Goal: Task Accomplishment & Management: Complete application form

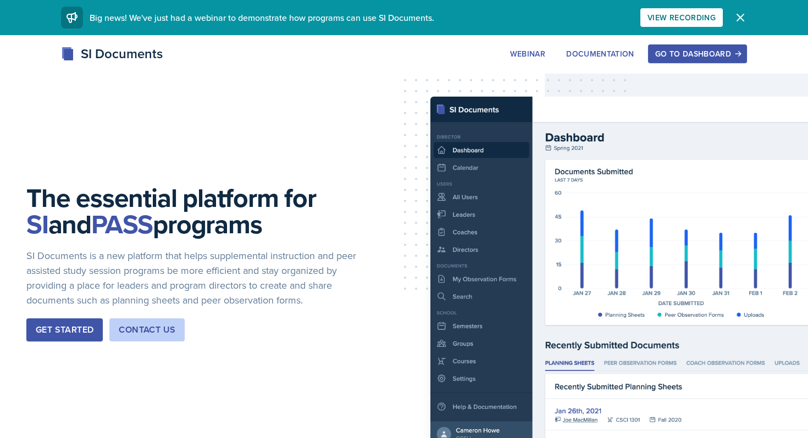
click at [695, 46] on button "Go to Dashboard" at bounding box center [697, 54] width 99 height 19
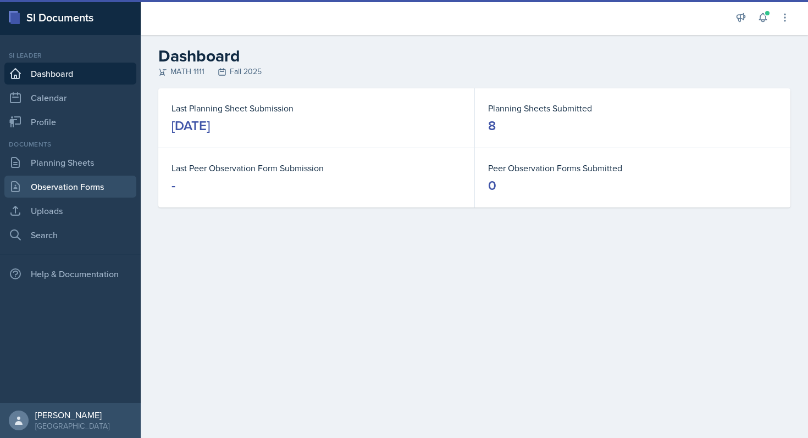
click at [61, 191] on link "Observation Forms" at bounding box center [70, 187] width 132 height 22
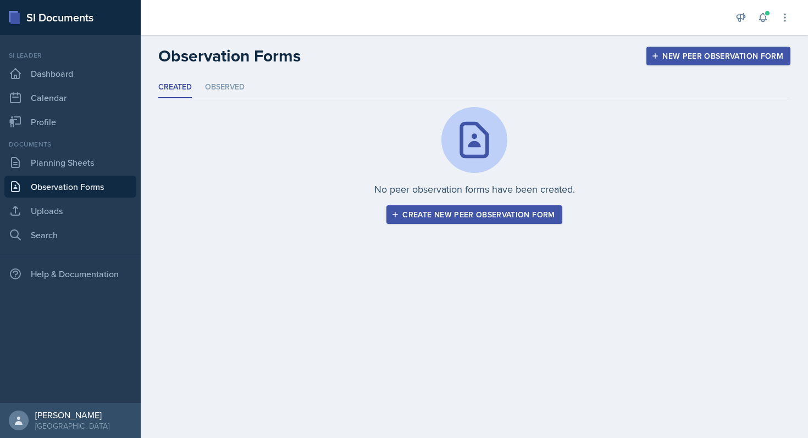
click at [467, 219] on div "Create new peer observation form" at bounding box center [473, 214] width 161 height 9
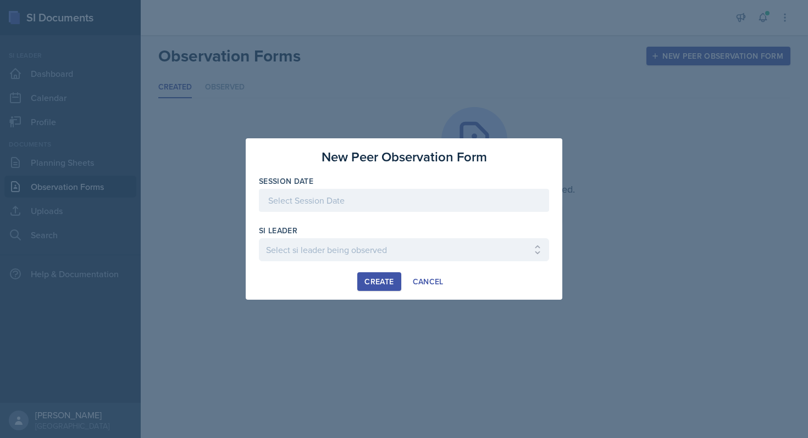
click at [370, 207] on div at bounding box center [404, 200] width 290 height 23
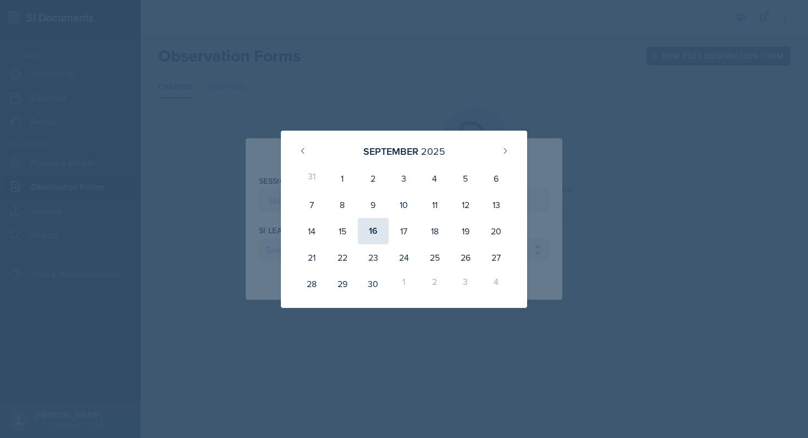
click at [369, 227] on div "16" at bounding box center [373, 231] width 31 height 26
type input "[DATE]"
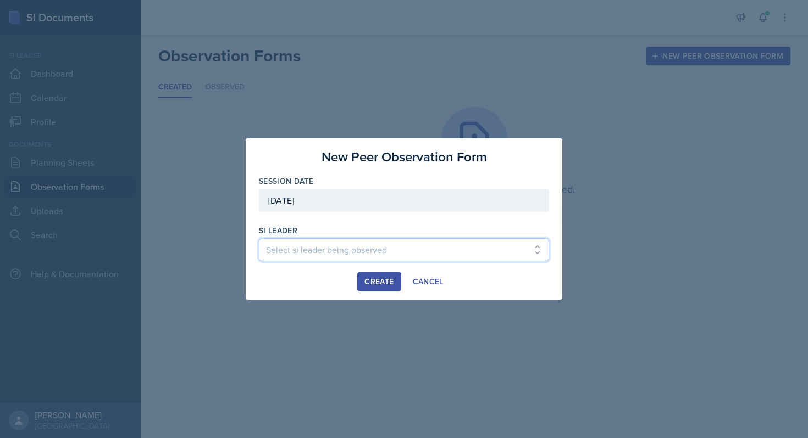
click at [331, 258] on select "Select si leader being observed [PERSON_NAME] / PSYC 2500 / The Phantoms of The…" at bounding box center [404, 249] width 290 height 23
select select "f15b6bf5-b0e4-4298-8b1a-f241d4f86ff0"
click at [259, 238] on select "Select si leader being observed [PERSON_NAME] / PSYC 2500 / The Phantoms of The…" at bounding box center [404, 249] width 290 height 23
click at [382, 284] on div "Create" at bounding box center [378, 281] width 29 height 9
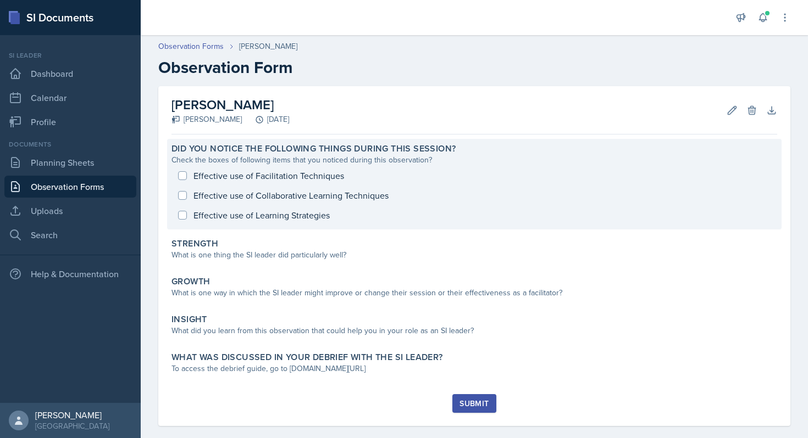
scroll to position [14, 0]
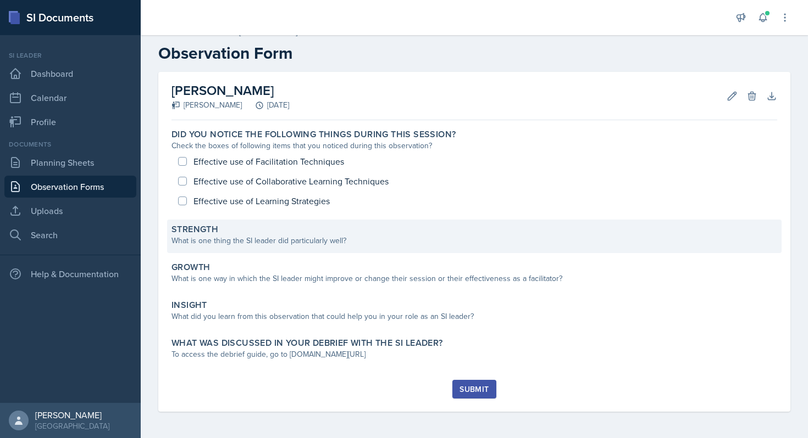
click at [395, 236] on div "What is one thing the SI leader did particularly well?" at bounding box center [474, 241] width 606 height 12
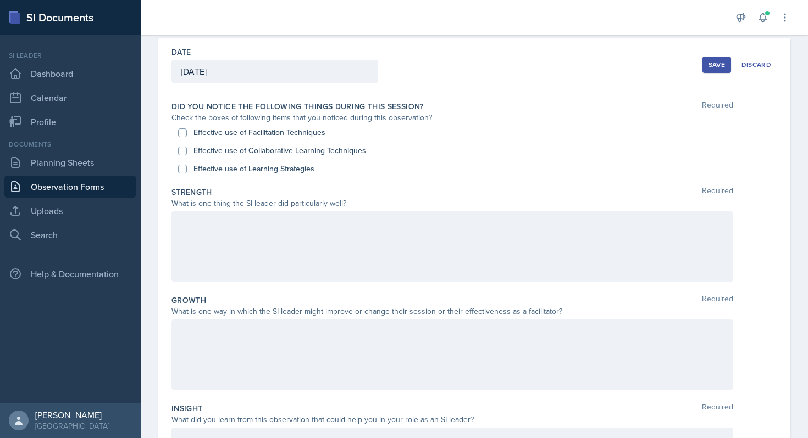
click at [395, 236] on div at bounding box center [452, 247] width 562 height 70
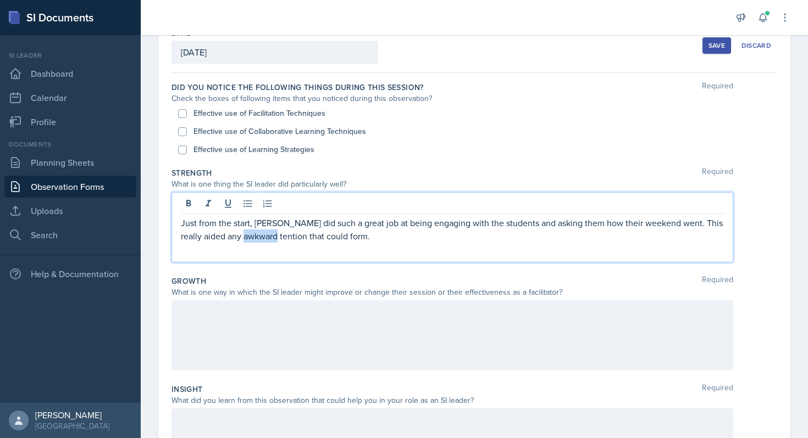
click at [260, 238] on p "Just from the start, [PERSON_NAME] did such a great job at being engaging with …" at bounding box center [452, 229] width 543 height 26
click at [268, 223] on p "Just from the start, [PERSON_NAME] did such a great job at being engaging with …" at bounding box center [452, 229] width 543 height 26
click at [264, 223] on p "Just from the start, [PERSON_NAME] did such a great job at being engaging with …" at bounding box center [452, 229] width 543 height 26
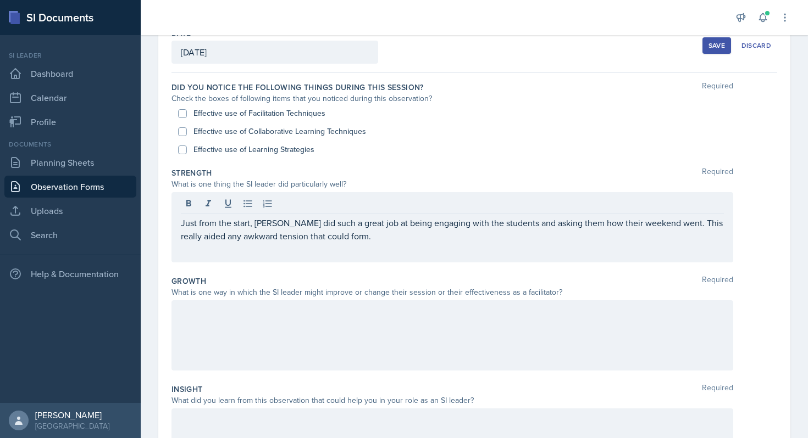
click at [359, 251] on div "Just from the start, [PERSON_NAME] did such a great job at being engaging with …" at bounding box center [452, 227] width 562 height 70
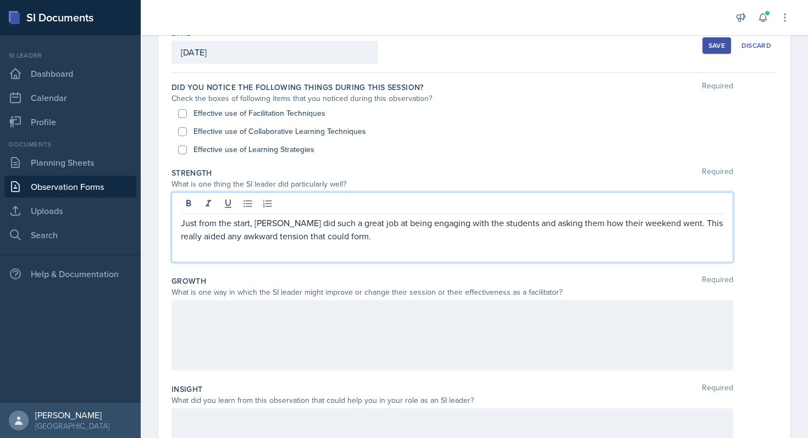
click at [347, 232] on p "Just from the start, [PERSON_NAME] did such a great job at being engaging with …" at bounding box center [452, 229] width 543 height 26
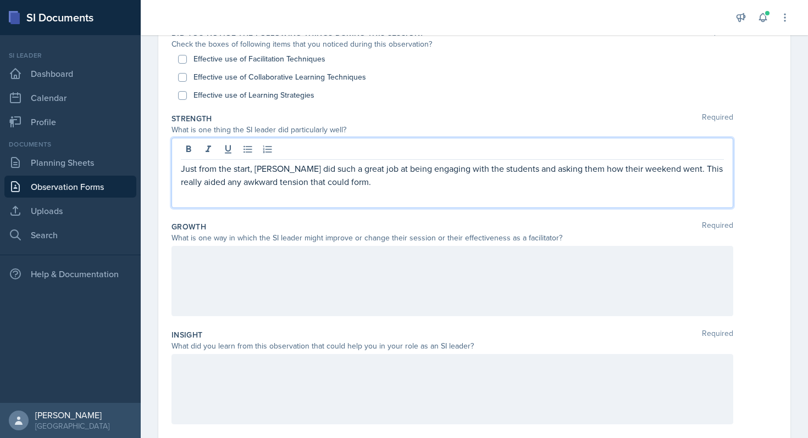
scroll to position [130, 0]
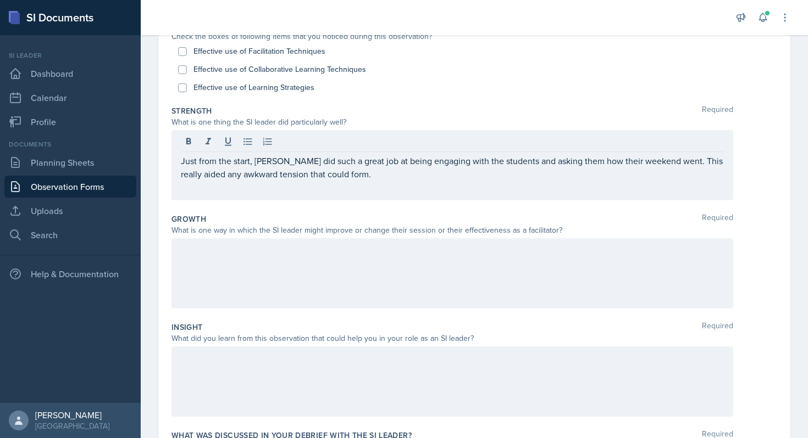
click at [318, 182] on div "Just from the start, [PERSON_NAME] did such a great job at being engaging with …" at bounding box center [452, 165] width 562 height 70
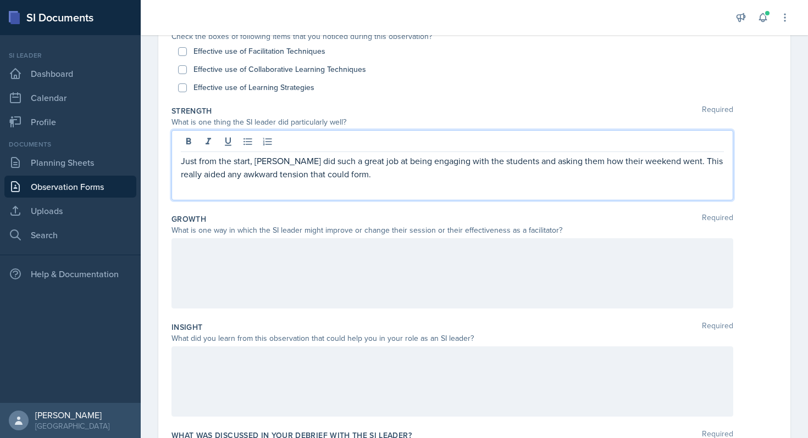
click at [330, 180] on p "Just from the start, [PERSON_NAME] did such a great job at being engaging with …" at bounding box center [452, 167] width 543 height 26
click at [351, 177] on p "Just from the start, [PERSON_NAME] did such a great job at being engaging with …" at bounding box center [452, 167] width 543 height 26
click at [535, 193] on div "Just from the start, [PERSON_NAME] did such a great job at being engaging with …" at bounding box center [452, 165] width 562 height 70
click at [510, 184] on div "Just from the start, [PERSON_NAME] did such a great job at being engaging with …" at bounding box center [452, 165] width 562 height 70
click at [567, 164] on p "Just from the start, [PERSON_NAME] did such a great job at being engaging with …" at bounding box center [452, 167] width 543 height 26
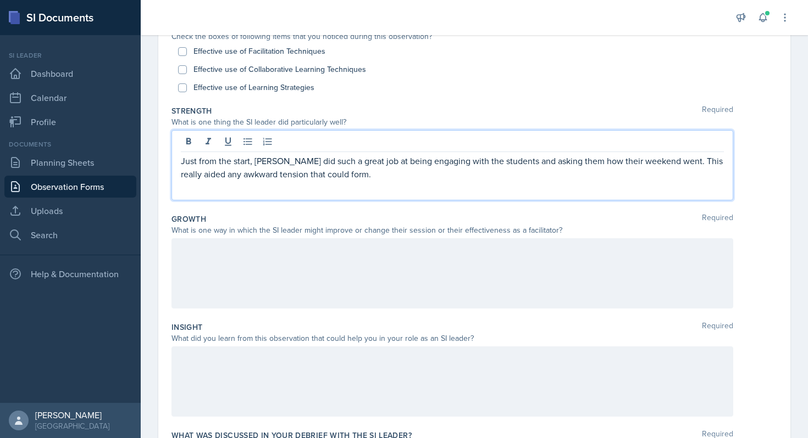
click at [482, 176] on p "Just from the start, [PERSON_NAME] did such a great job at being engaging with …" at bounding box center [452, 167] width 543 height 26
click at [409, 174] on p "Just from the start, [PERSON_NAME] did such a great job at being engaging with …" at bounding box center [452, 167] width 543 height 26
click at [596, 164] on p "Just from the start, [PERSON_NAME] did such a great job at being engaging with …" at bounding box center [452, 167] width 543 height 26
click at [597, 169] on p "Just from the start, [PERSON_NAME] did such a great job at being engaging with …" at bounding box center [452, 167] width 543 height 26
click at [591, 166] on p "Just from the start, [PERSON_NAME] did such a great job at being engaging with …" at bounding box center [452, 167] width 543 height 26
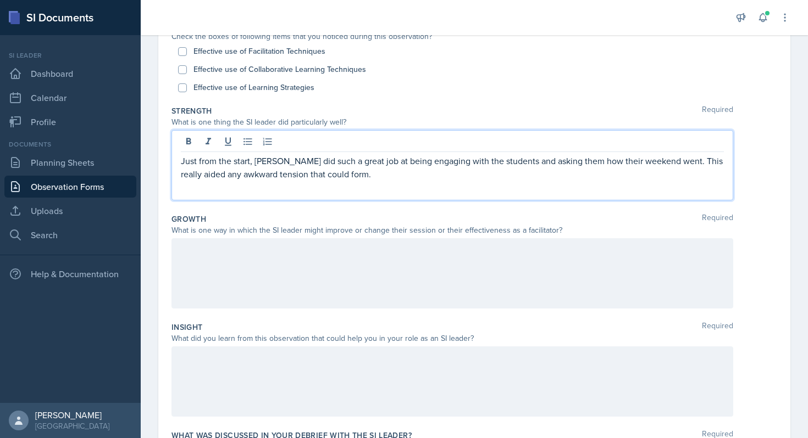
click at [587, 174] on p "Just from the start, [PERSON_NAME] did such a great job at being engaging with …" at bounding box center [452, 167] width 543 height 26
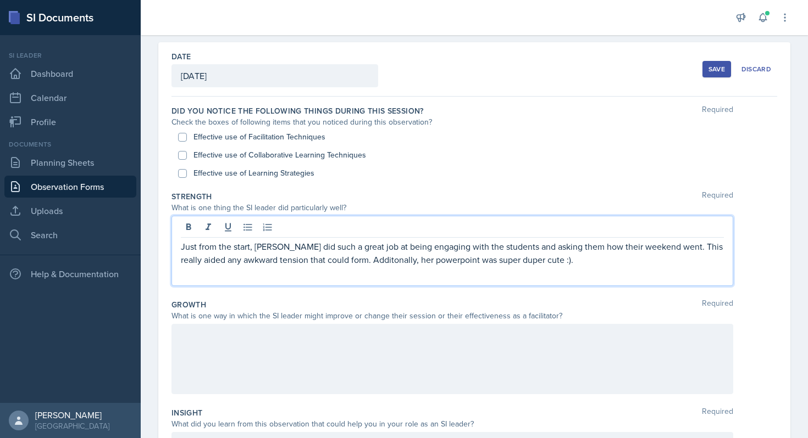
scroll to position [0, 0]
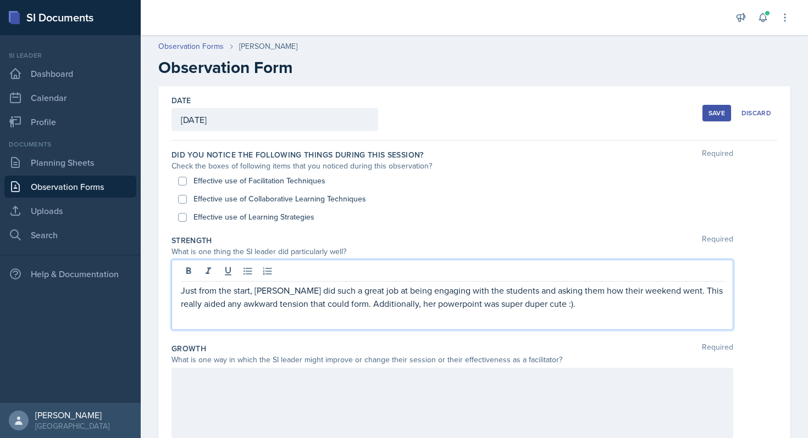
click at [537, 315] on div "Just from the start, [PERSON_NAME] did such a great job at being engaging with …" at bounding box center [452, 295] width 562 height 70
click at [534, 309] on p "Just from the start, [PERSON_NAME] did such a great job at being engaging with …" at bounding box center [452, 297] width 543 height 26
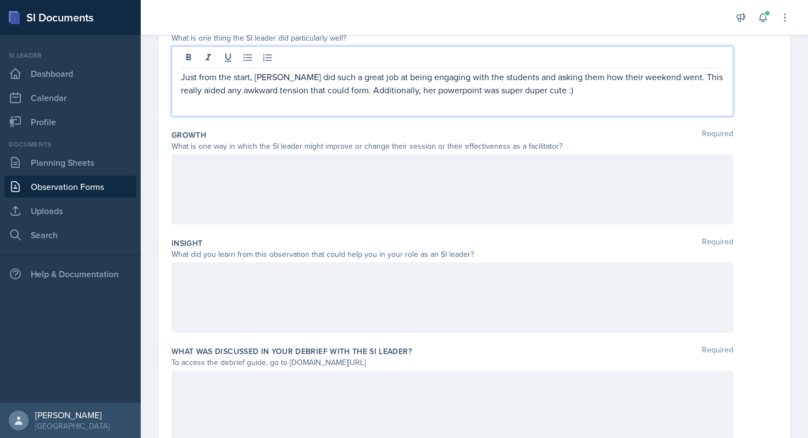
scroll to position [213, 0]
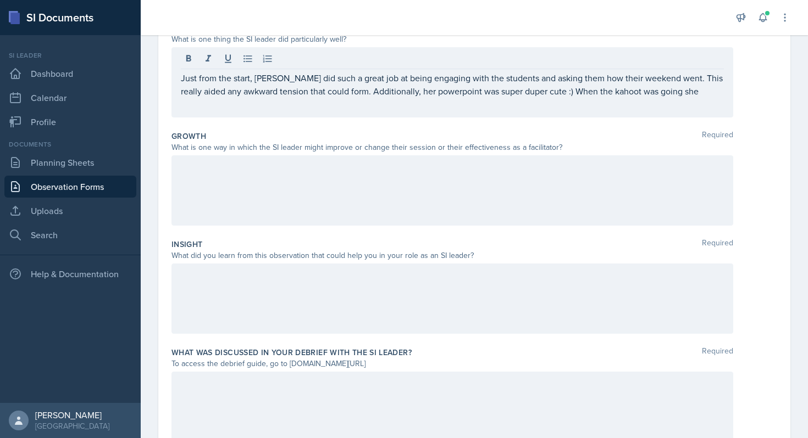
click at [673, 103] on div "Just from the start, [PERSON_NAME] did such a great job at being engaging with …" at bounding box center [452, 82] width 562 height 70
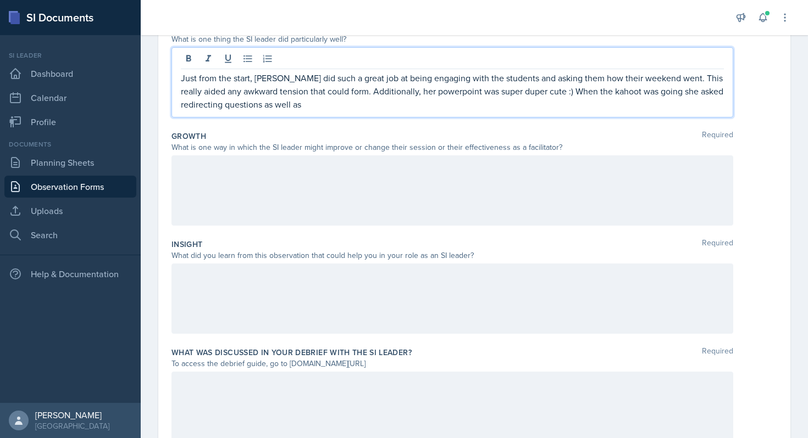
click at [381, 101] on p "Just from the start, [PERSON_NAME] did such a great job at being engaging with …" at bounding box center [452, 91] width 543 height 40
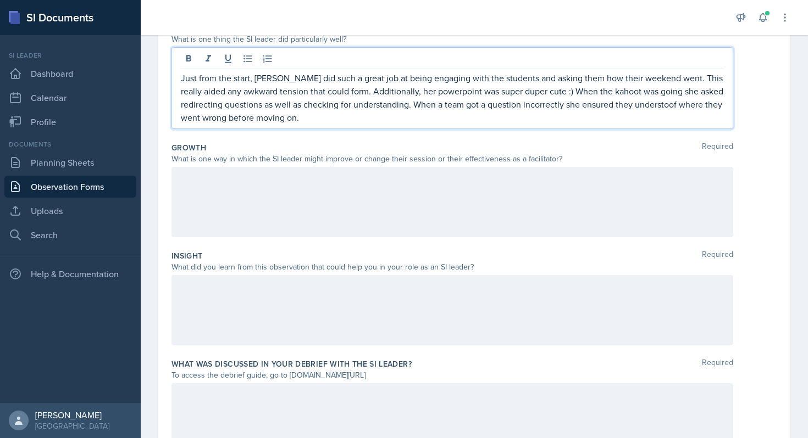
click at [571, 92] on p "Just from the start, [PERSON_NAME] did such a great job at being engaging with …" at bounding box center [452, 97] width 543 height 53
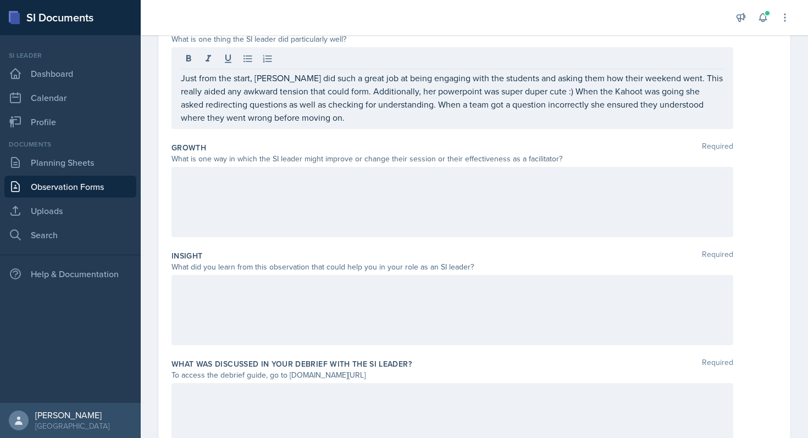
click at [378, 300] on div at bounding box center [452, 310] width 562 height 70
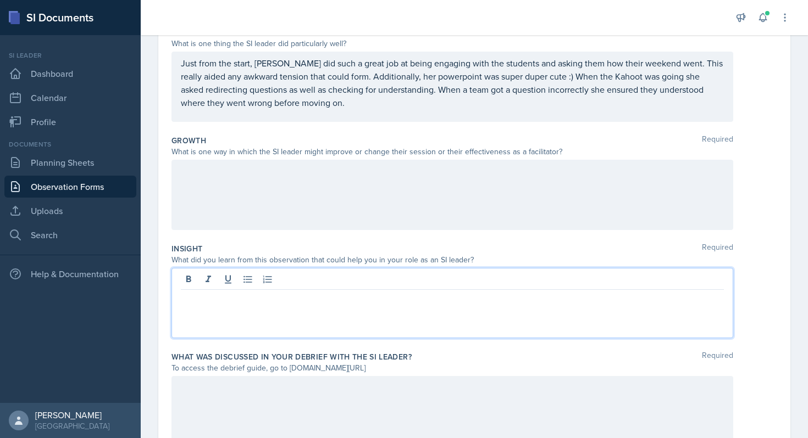
scroll to position [207, 0]
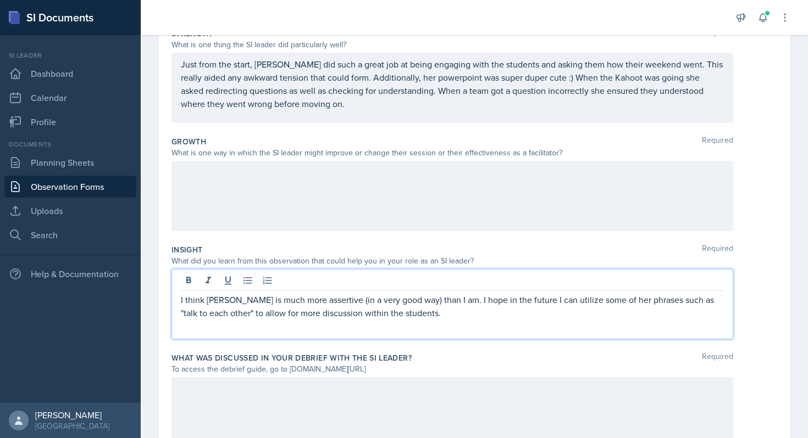
click at [417, 313] on p "I think [PERSON_NAME] is much more assertive (in a very good way) than I am. I …" at bounding box center [452, 306] width 543 height 26
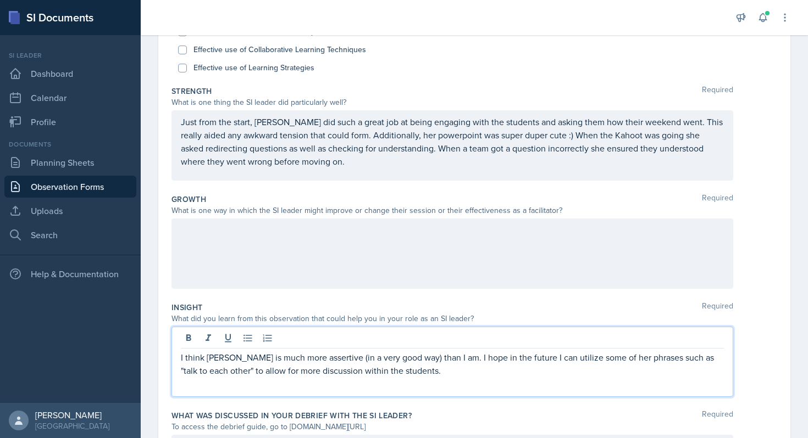
scroll to position [136, 0]
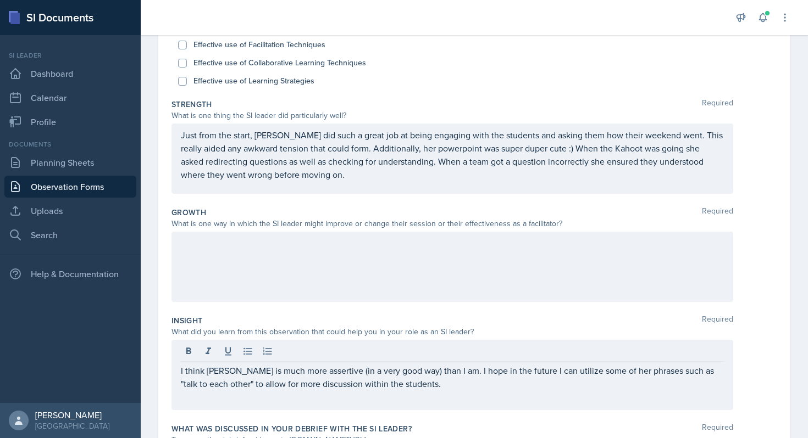
click at [354, 184] on div "Just from the start, [PERSON_NAME] did such a great job at being engaging with …" at bounding box center [452, 159] width 562 height 70
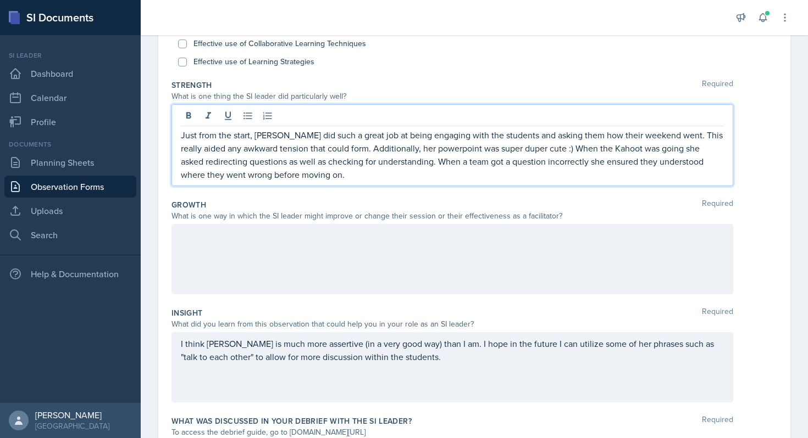
click at [332, 175] on p "Just from the start, [PERSON_NAME] did such a great job at being engaging with …" at bounding box center [452, 155] width 543 height 53
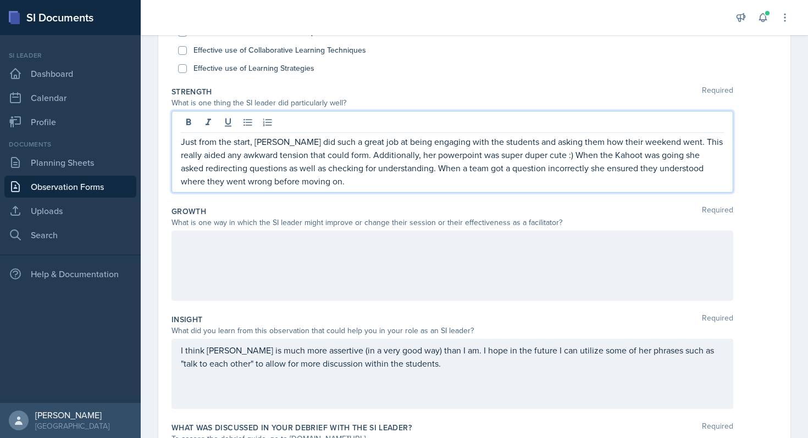
scroll to position [147, 0]
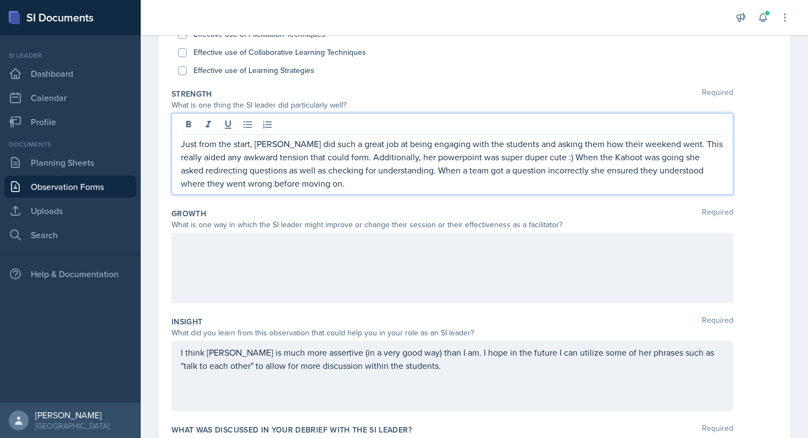
click at [318, 189] on p "Just from the start, [PERSON_NAME] did such a great job at being engaging with …" at bounding box center [452, 163] width 543 height 53
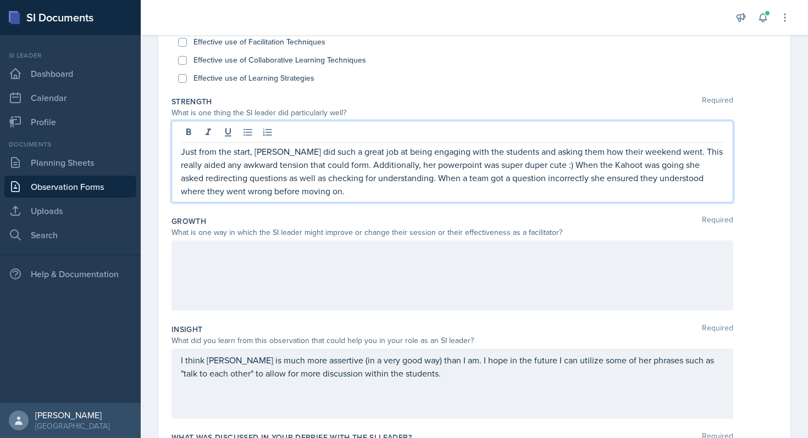
scroll to position [138, 0]
click at [312, 192] on p "Just from the start, [PERSON_NAME] did such a great job at being engaging with …" at bounding box center [452, 172] width 543 height 53
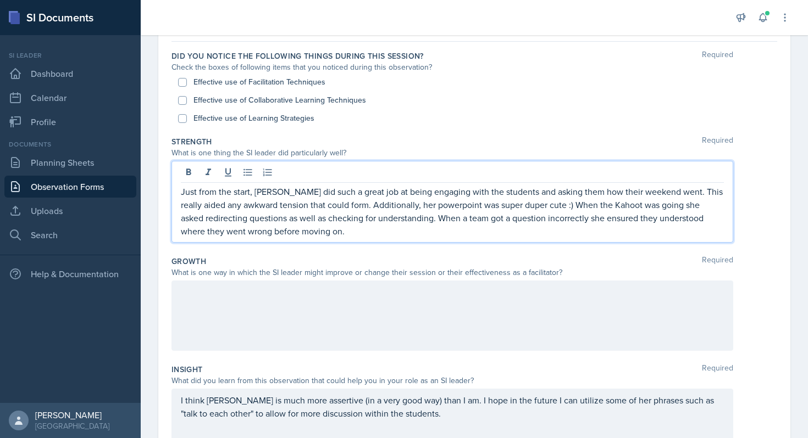
scroll to position [92, 0]
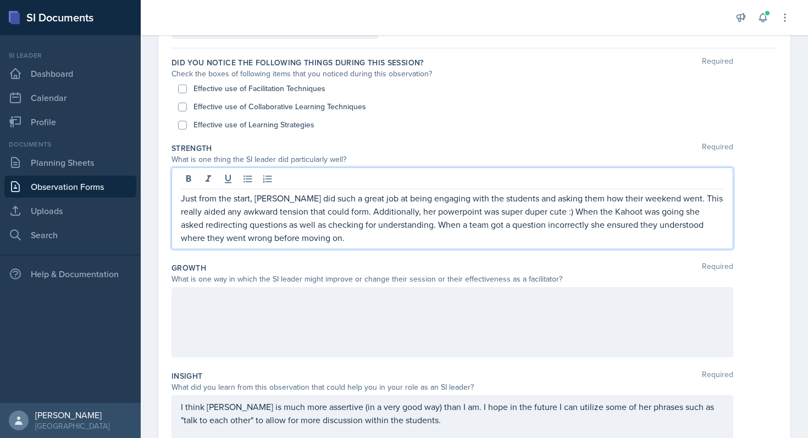
click at [341, 244] on p "Just from the start, [PERSON_NAME] did such a great job at being engaging with …" at bounding box center [452, 218] width 543 height 53
click at [321, 242] on p "Just from the start, [PERSON_NAME] did such a great job at being engaging with …" at bounding box center [452, 218] width 543 height 53
click at [306, 338] on div at bounding box center [452, 322] width 562 height 70
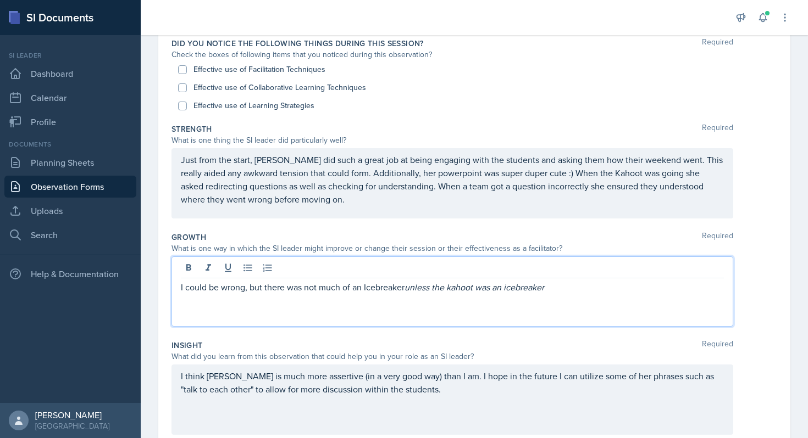
click at [465, 290] on em "unless the kahoot was an icebreaker" at bounding box center [474, 287] width 140 height 12
click at [453, 292] on em "unless the kahoot was an icebreaker" at bounding box center [474, 287] width 140 height 12
click at [581, 296] on div "I could be wrong, but there was not much of an Icebreaker unless the Kahoot was…" at bounding box center [452, 292] width 562 height 70
click at [563, 290] on p "I could be wrong, but there was not much of an Icebreaker unless the Kahoot was…" at bounding box center [452, 287] width 543 height 13
click at [576, 284] on p "I could be wrong, but there was not much of an Icebreaker unless the Kahoot was…" at bounding box center [452, 287] width 543 height 13
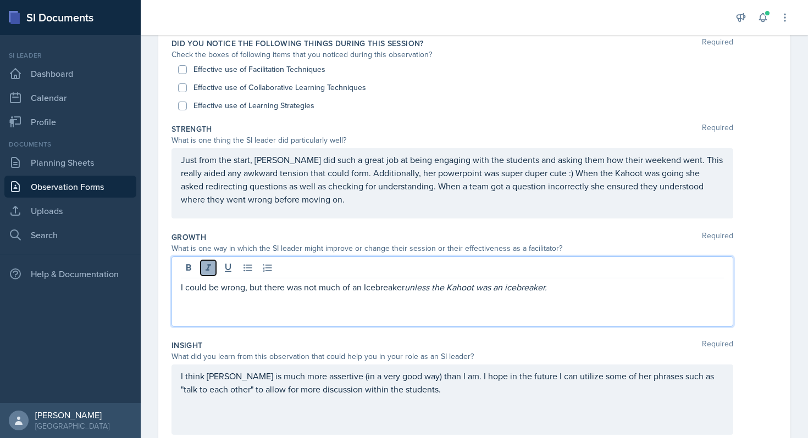
click at [210, 268] on icon at bounding box center [208, 268] width 11 height 11
drag, startPoint x: 640, startPoint y: 292, endPoint x: 557, endPoint y: 292, distance: 82.4
click at [557, 292] on p "I could be wrong, but there was not much of an Icebreaker unless the Kahoot was…" at bounding box center [452, 287] width 543 height 13
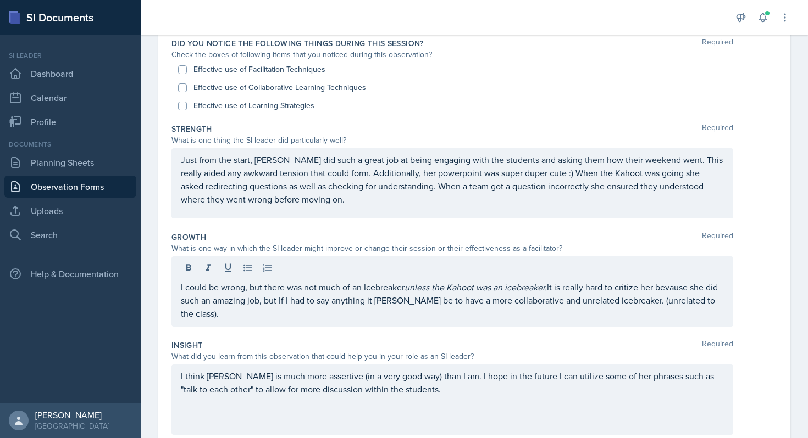
drag, startPoint x: 178, startPoint y: 288, endPoint x: 532, endPoint y: 285, distance: 353.9
click at [532, 285] on div "I could be wrong, but there was not much of an Icebreaker unless the Kahoot was…" at bounding box center [452, 292] width 562 height 70
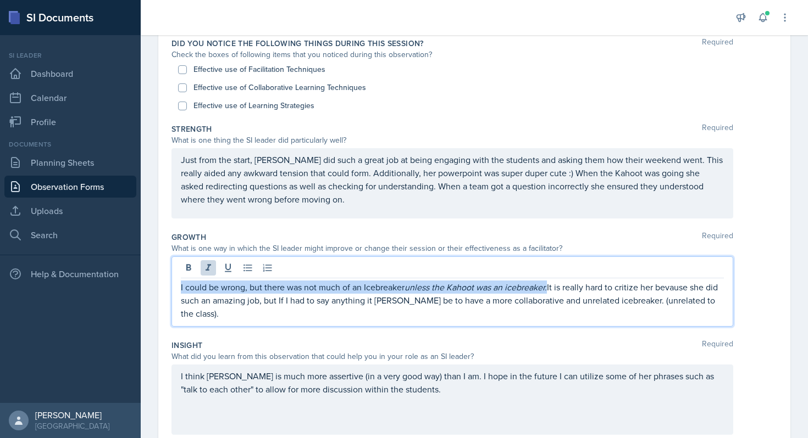
drag, startPoint x: 549, startPoint y: 291, endPoint x: 171, endPoint y: 291, distance: 378.0
click at [171, 291] on div "I could be wrong, but there was not much of an Icebreaker unless the Kahoot was…" at bounding box center [452, 292] width 562 height 70
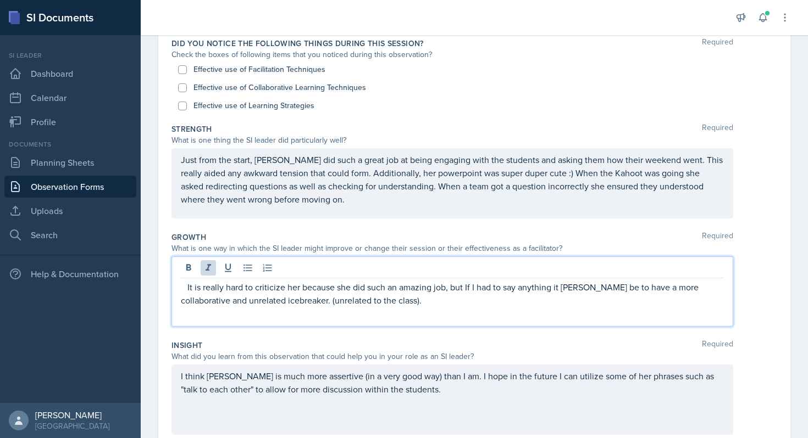
click at [185, 286] on em at bounding box center [184, 287] width 7 height 12
click at [421, 318] on div "It is really hard to criticize her because she did such an amazing job, but If …" at bounding box center [452, 292] width 562 height 70
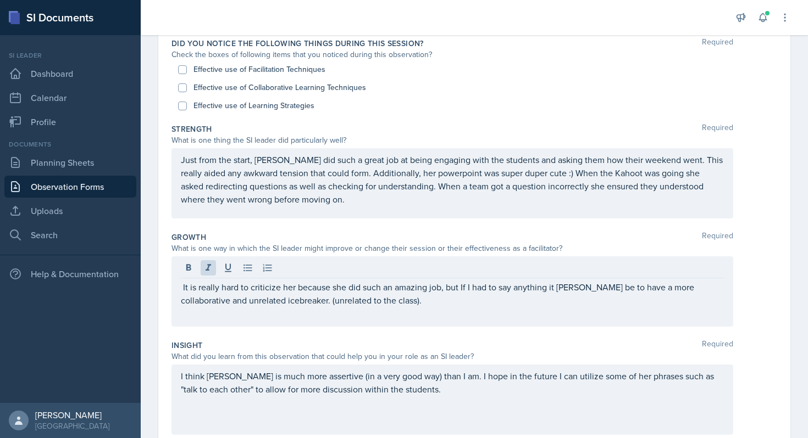
click at [391, 313] on div "It is really hard to criticize her because she did such an amazing job, but If …" at bounding box center [452, 292] width 562 height 70
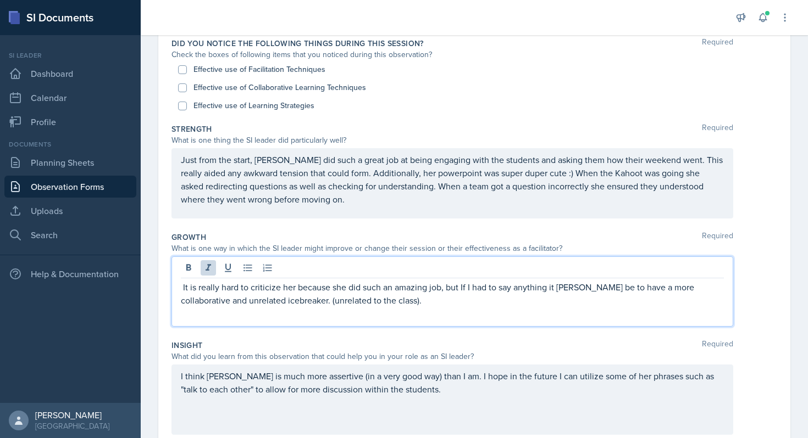
click at [379, 301] on p "It is really hard to criticize her because she did such an amazing job, but If …" at bounding box center [452, 294] width 543 height 26
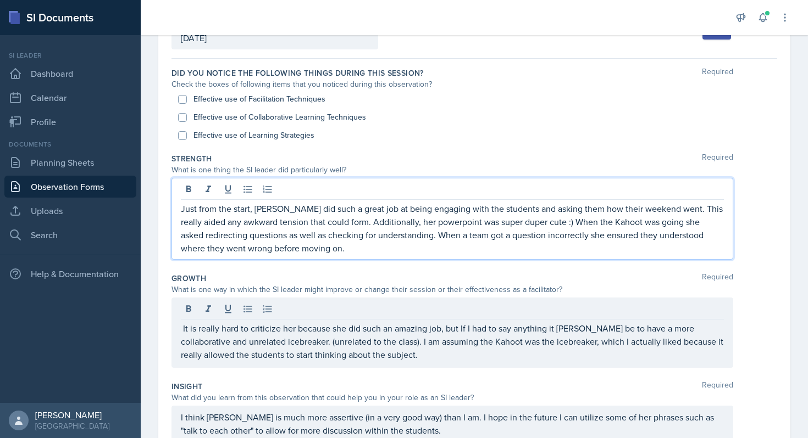
click at [308, 252] on p "Just from the start, [PERSON_NAME] did such a great job at being engaging with …" at bounding box center [452, 228] width 543 height 53
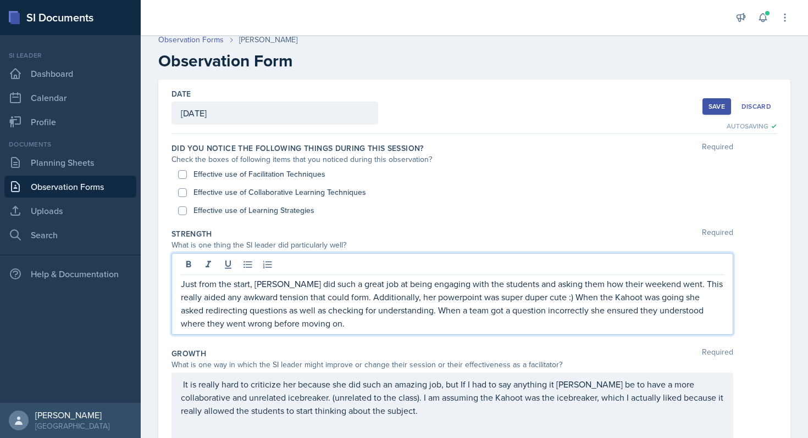
scroll to position [0, 0]
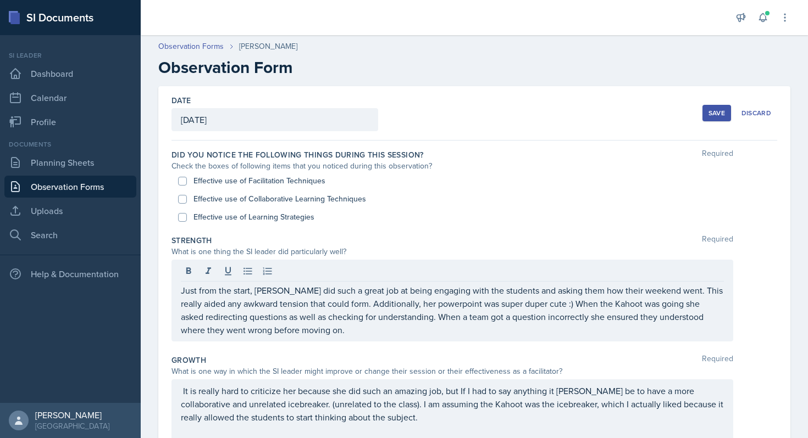
click at [272, 181] on label "Effective use of Facilitation Techniques" at bounding box center [259, 181] width 132 height 12
click at [187, 181] on input "Effective use of Facilitation Techniques" at bounding box center [182, 181] width 9 height 9
checkbox input "true"
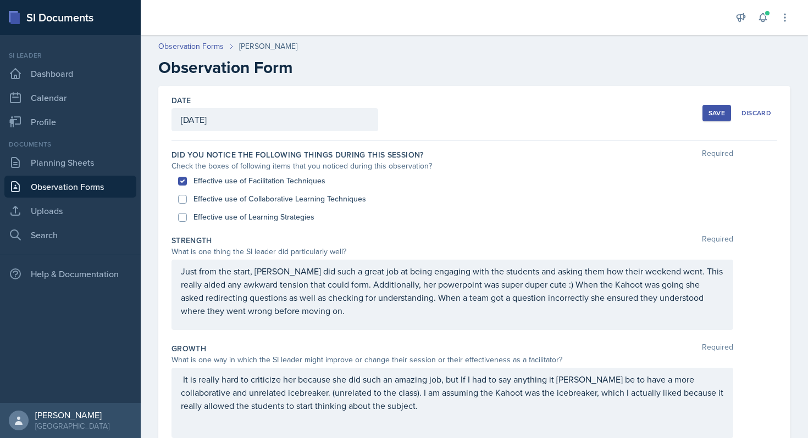
click at [250, 202] on label "Effective use of Collaborative Learning Techniques" at bounding box center [279, 199] width 173 height 12
click at [187, 202] on input "Effective use of Collaborative Learning Techniques" at bounding box center [182, 199] width 9 height 9
checkbox input "true"
click at [241, 223] on div "Effective use of Learning Strategies" at bounding box center [474, 217] width 592 height 18
click at [236, 219] on label "Effective use of Learning Strategies" at bounding box center [253, 218] width 121 height 12
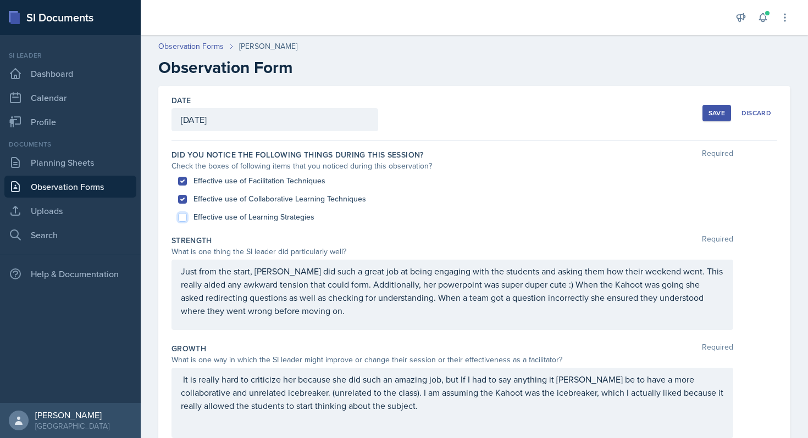
click at [187, 219] on input "Effective use of Learning Strategies" at bounding box center [182, 217] width 9 height 9
checkbox input "true"
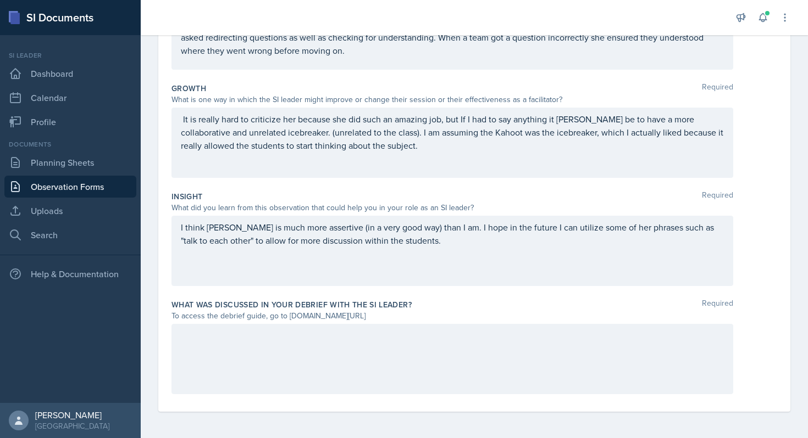
scroll to position [214, 0]
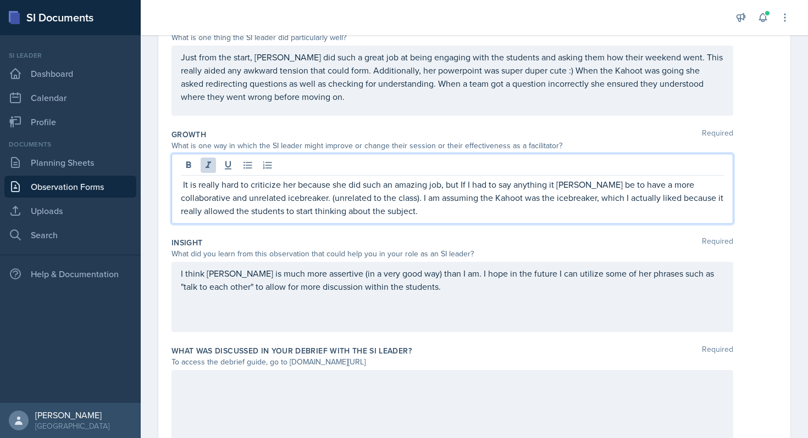
click at [567, 171] on div "It is really hard to criticize her because she did such an amazing job, but If …" at bounding box center [452, 189] width 562 height 70
click at [568, 187] on p "It is really hard to criticize her because she did such an amazing job, but If …" at bounding box center [452, 198] width 543 height 40
click at [556, 215] on p "It is really hard to criticize her because she did such an amazing job, but If …" at bounding box center [452, 198] width 543 height 40
click at [653, 188] on p "It is really hard to criticize her because she did such an amazing job, but If …" at bounding box center [452, 198] width 543 height 40
click at [626, 187] on p "It is really hard to criticize her because she did such an amazing job, but If …" at bounding box center [452, 198] width 543 height 40
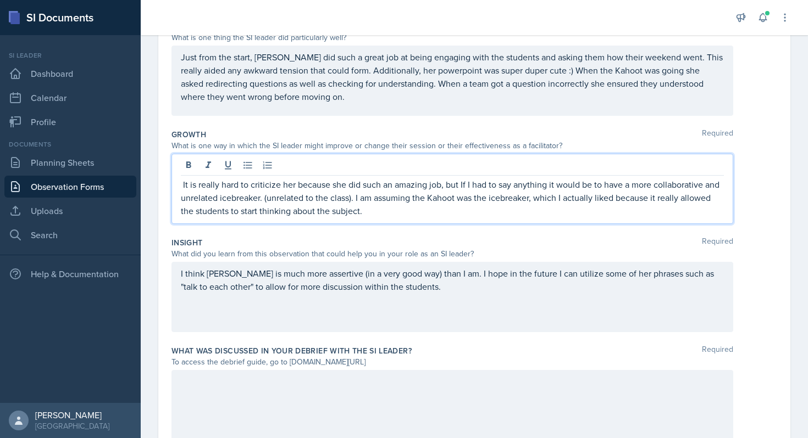
click at [628, 187] on p "It is really hard to criticize her because she did such an amazing job, but If …" at bounding box center [452, 198] width 543 height 40
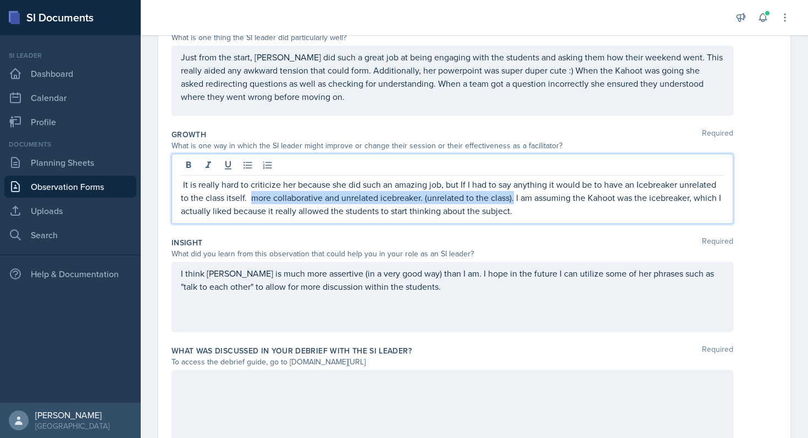
drag, startPoint x: 252, startPoint y: 198, endPoint x: 514, endPoint y: 199, distance: 261.6
click at [514, 200] on p "It is really hard to criticize her because she did such an amazing job, but If …" at bounding box center [452, 198] width 543 height 40
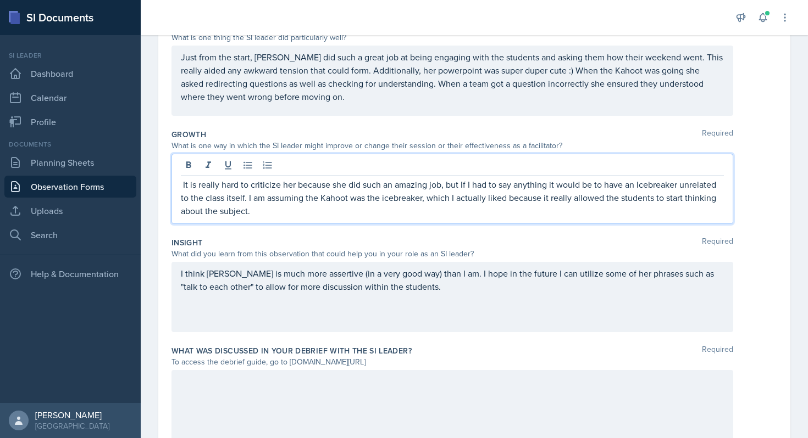
click at [472, 217] on p "It is really hard to criticize her because she did such an amazing job, but If …" at bounding box center [452, 198] width 543 height 40
click at [467, 209] on p "It is really hard to criticize her because she did such an amazing job, but If …" at bounding box center [452, 198] width 543 height 40
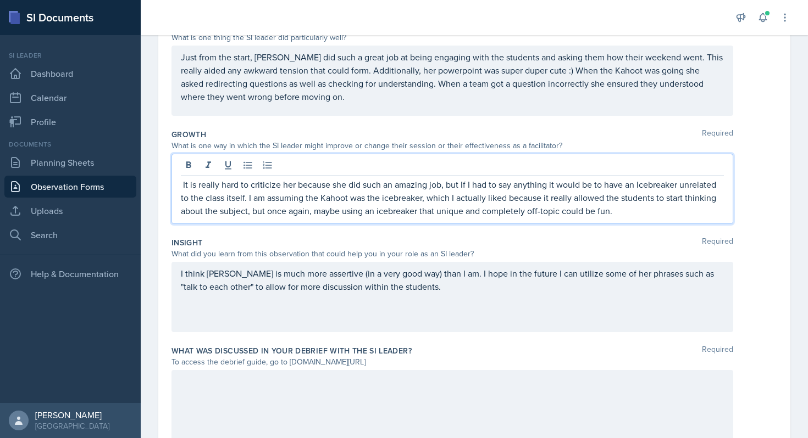
click at [598, 214] on p "It is really hard to criticize her because she did such an amazing job, but If …" at bounding box center [452, 198] width 543 height 40
click at [612, 214] on p "It is really hard to criticize her because she did such an amazing job, but If …" at bounding box center [452, 198] width 543 height 40
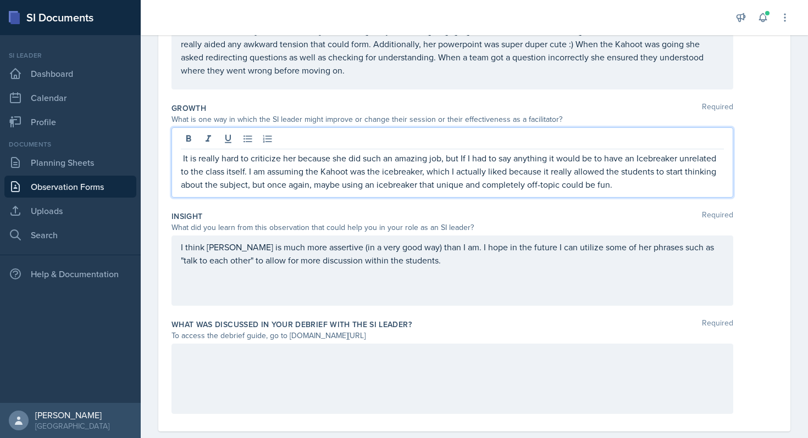
scroll to position [260, 0]
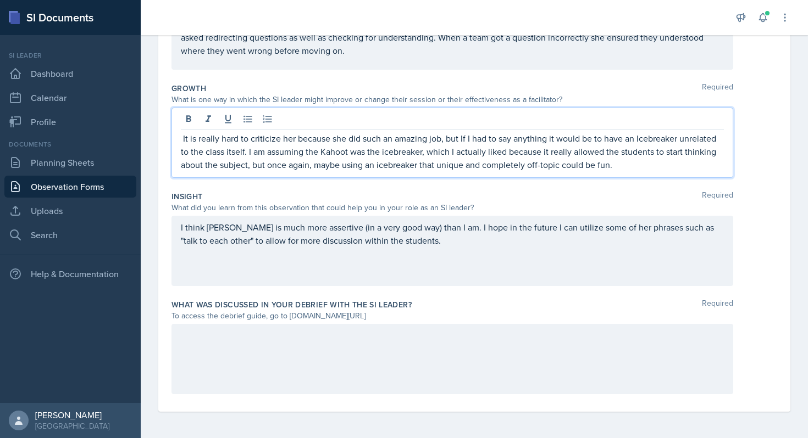
click at [419, 249] on div "I think [PERSON_NAME] is much more assertive (in a very good way) than I am. I …" at bounding box center [452, 251] width 562 height 70
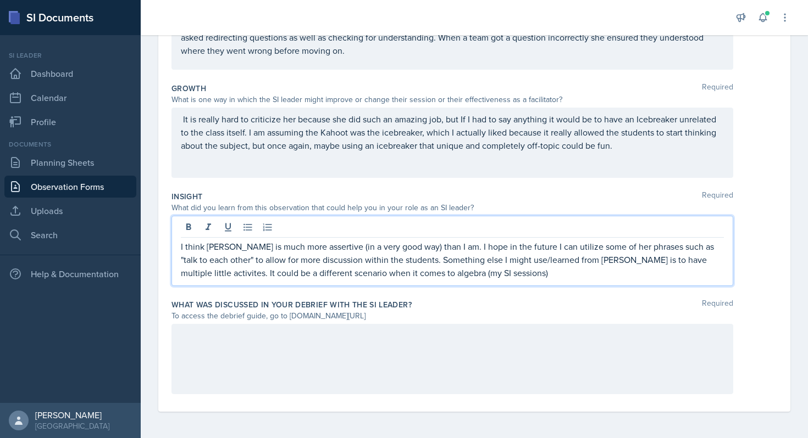
click at [464, 276] on p "I think [PERSON_NAME] is much more assertive (in a very good way) than I am. I …" at bounding box center [452, 260] width 543 height 40
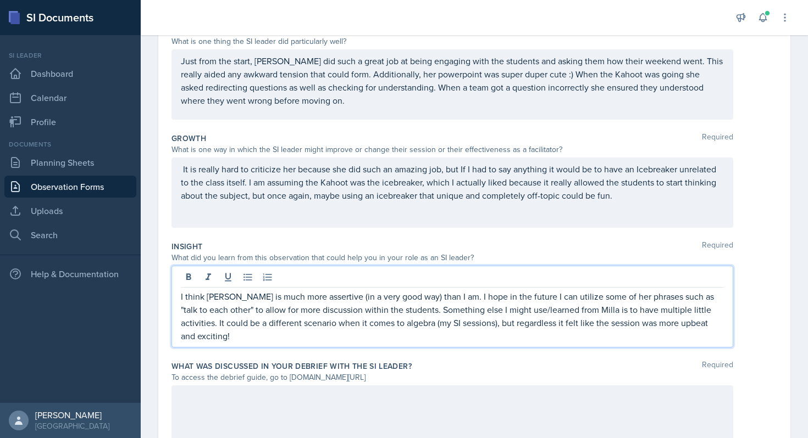
scroll to position [209, 0]
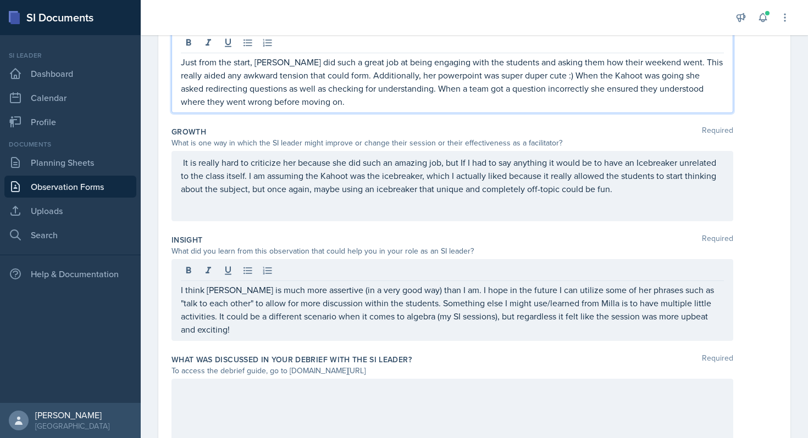
click at [395, 108] on p "Just from the start, [PERSON_NAME] did such a great job at being engaging with …" at bounding box center [452, 81] width 543 height 53
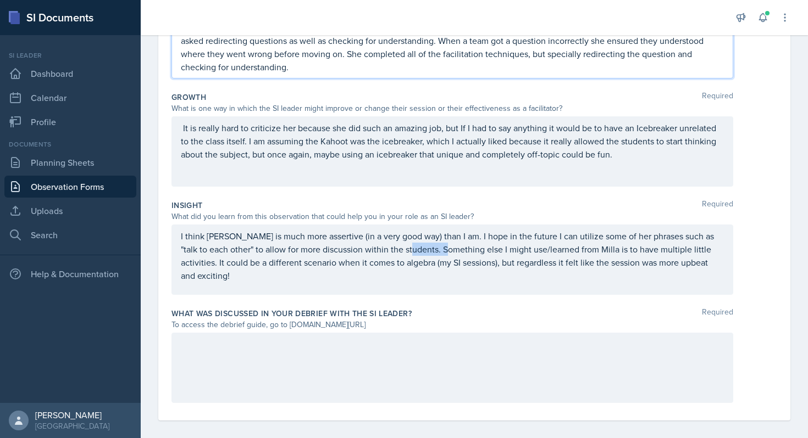
scroll to position [285, 0]
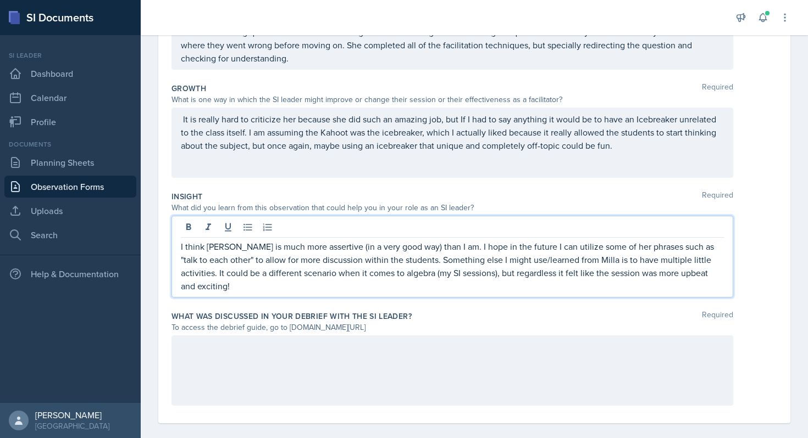
click at [451, 280] on div "I think [PERSON_NAME] is much more assertive (in a very good way) than I am. I …" at bounding box center [452, 257] width 562 height 82
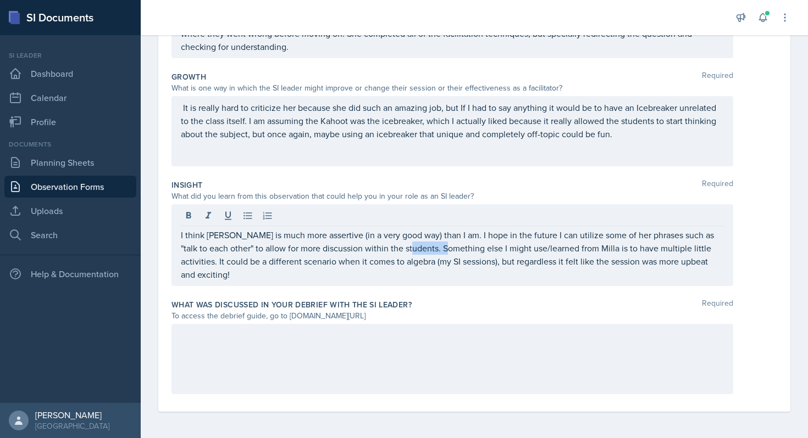
scroll to position [266, 0]
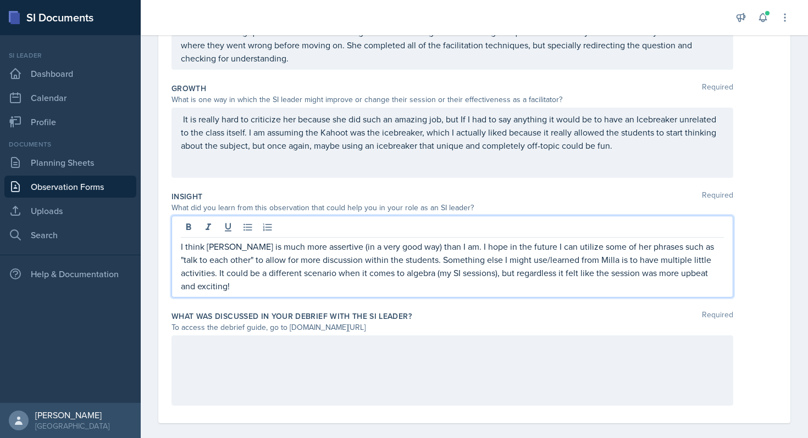
click at [719, 269] on p "I think [PERSON_NAME] is much more assertive (in a very good way) than I am. I …" at bounding box center [452, 266] width 543 height 53
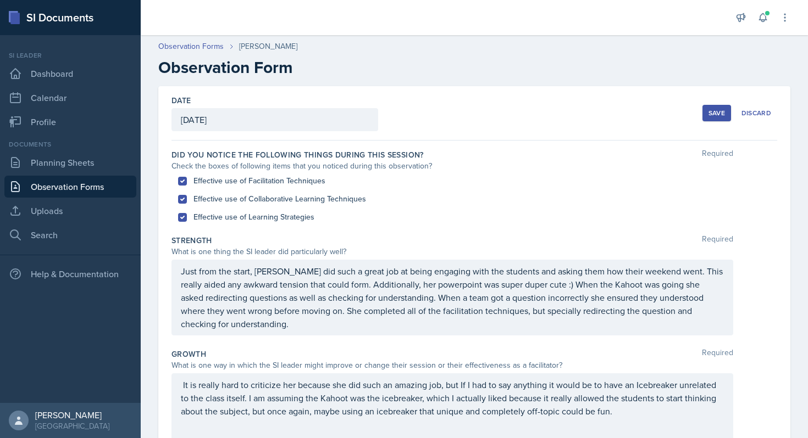
click at [718, 106] on button "Save" at bounding box center [716, 113] width 29 height 16
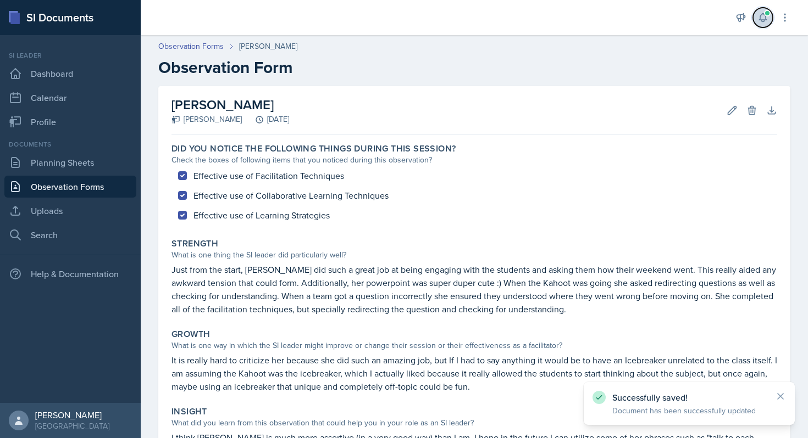
click at [765, 17] on icon at bounding box center [762, 18] width 7 height 8
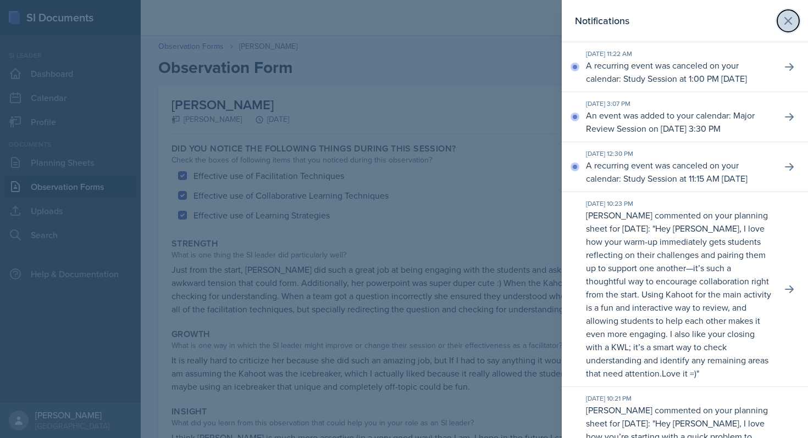
click at [792, 20] on icon at bounding box center [787, 20] width 13 height 13
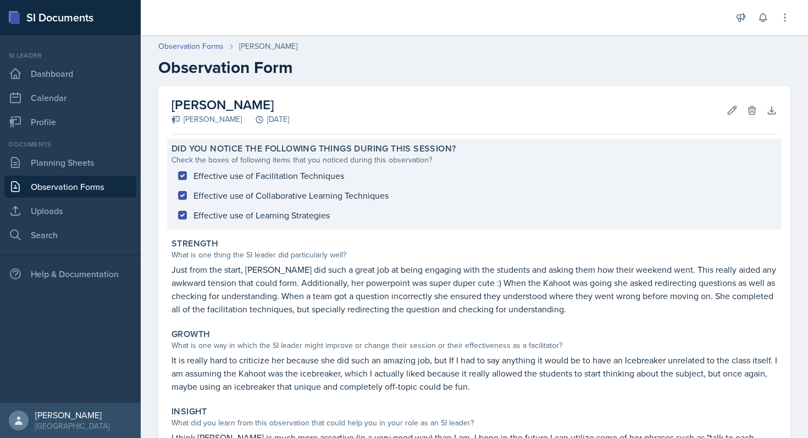
scroll to position [146, 0]
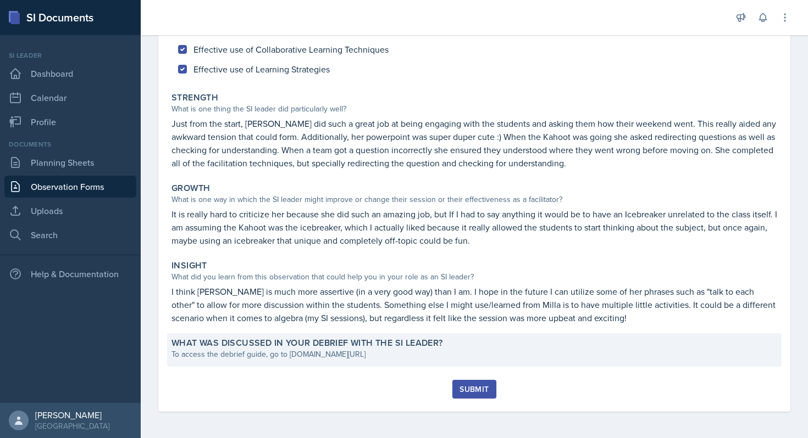
click at [421, 352] on div "To access the debrief guide, go to [DOMAIN_NAME][URL]" at bounding box center [474, 355] width 606 height 12
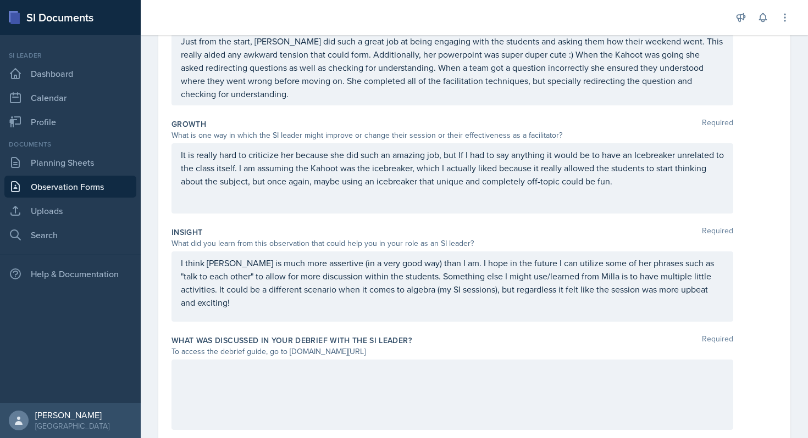
scroll to position [232, 0]
click at [730, 287] on div "I think [PERSON_NAME] is much more assertive (in a very good way) than I am. I …" at bounding box center [452, 285] width 562 height 70
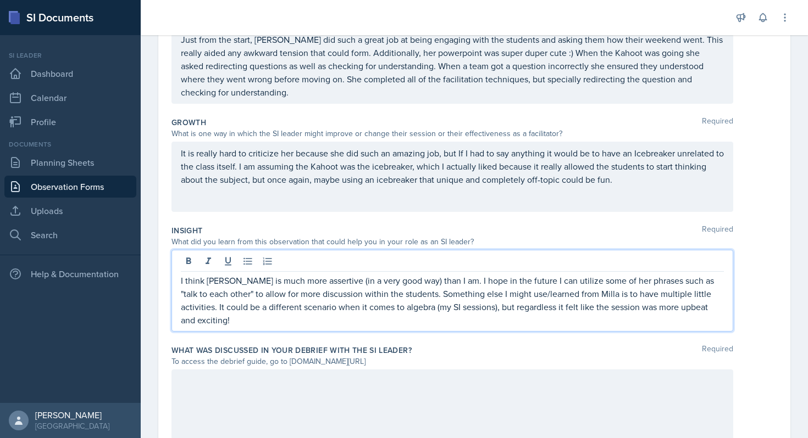
scroll to position [251, 0]
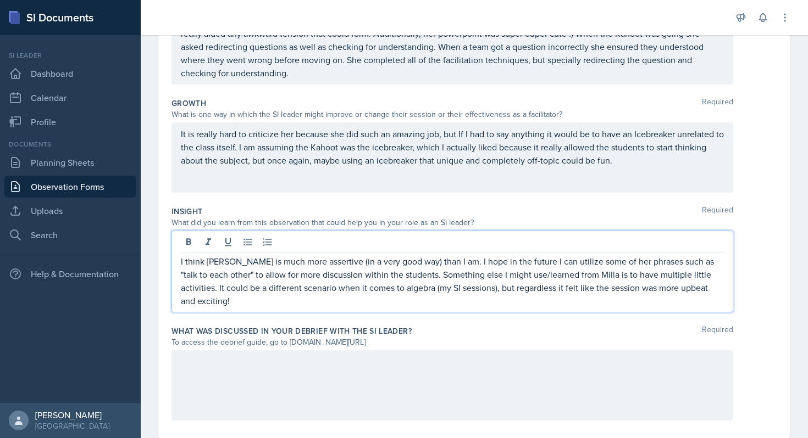
click at [716, 291] on p "I think [PERSON_NAME] is much more assertive (in a very good way) than I am. I …" at bounding box center [452, 281] width 543 height 53
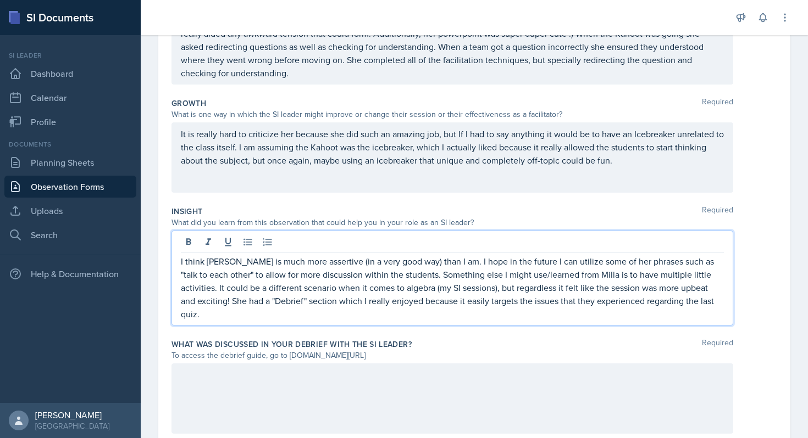
click at [696, 301] on p "I think [PERSON_NAME] is much more assertive (in a very good way) than I am. I …" at bounding box center [452, 288] width 543 height 66
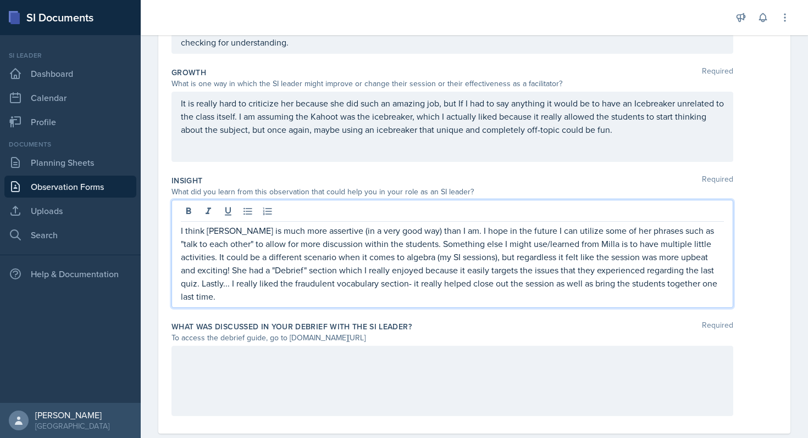
scroll to position [291, 0]
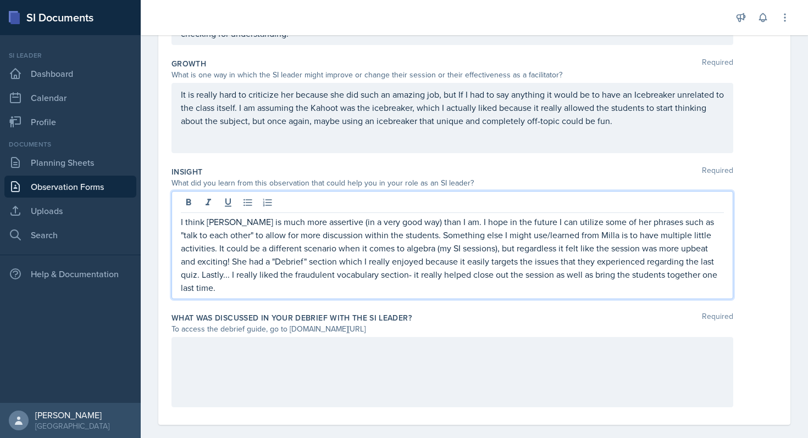
click at [415, 276] on p "I think [PERSON_NAME] is much more assertive (in a very good way) than I am. I …" at bounding box center [452, 254] width 543 height 79
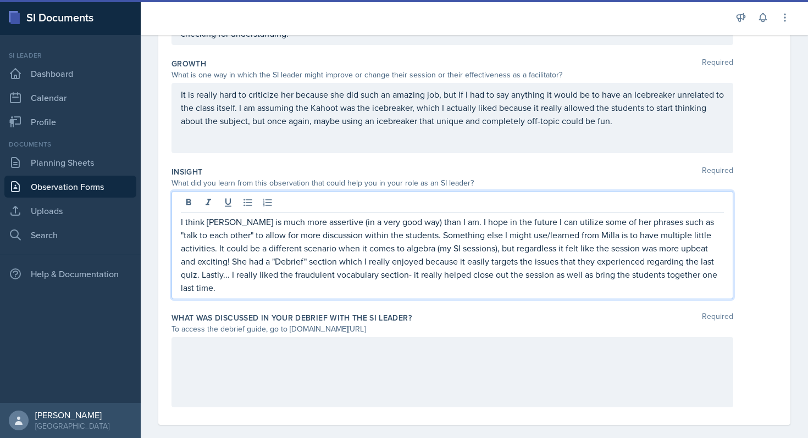
click at [697, 279] on p "I think [PERSON_NAME] is much more assertive (in a very good way) than I am. I …" at bounding box center [452, 254] width 543 height 79
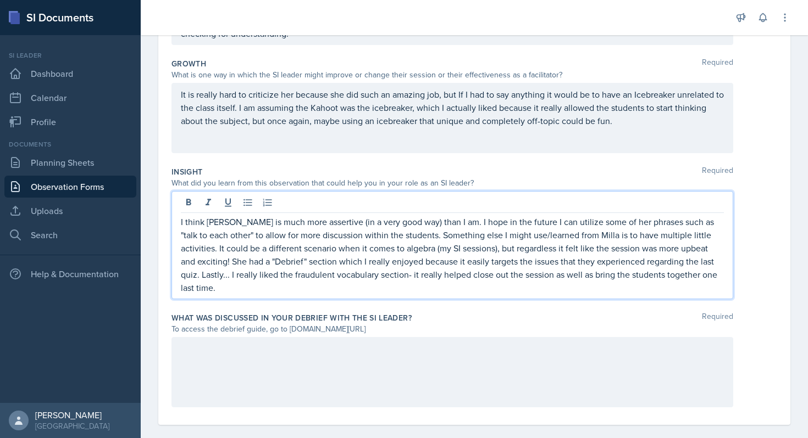
click at [705, 276] on p "I think [PERSON_NAME] is much more assertive (in a very good way) than I am. I …" at bounding box center [452, 254] width 543 height 79
